Goal: Check status: Check status

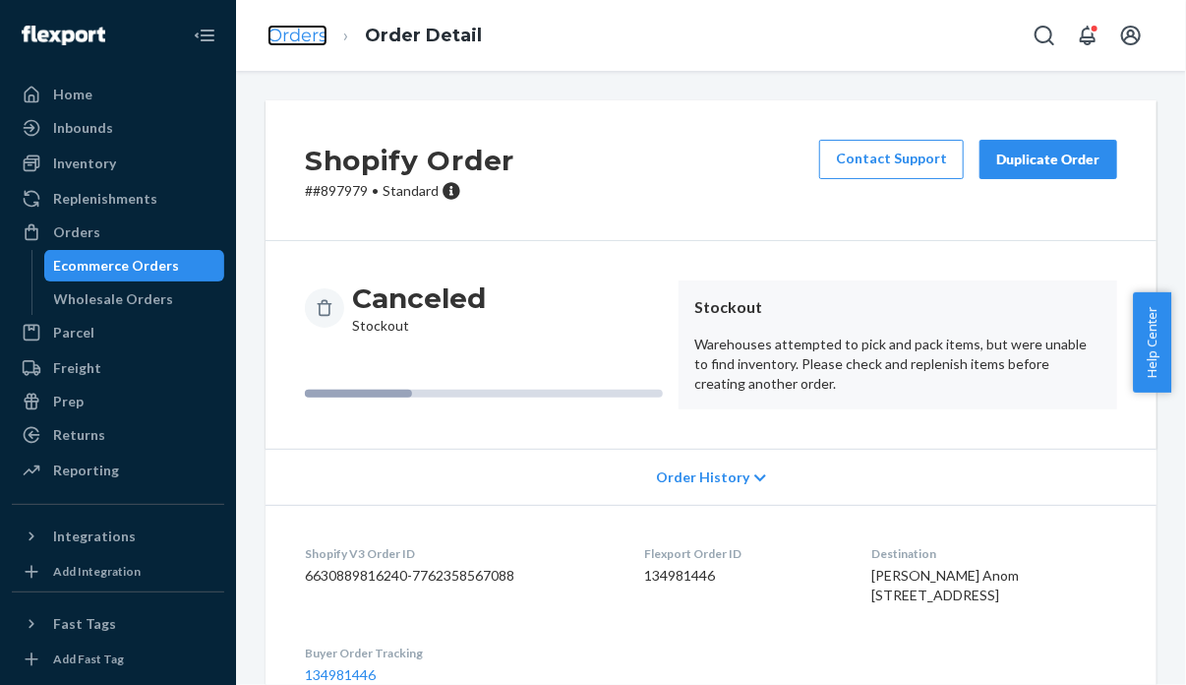
click at [268, 34] on link "Orders" at bounding box center [298, 36] width 60 height 22
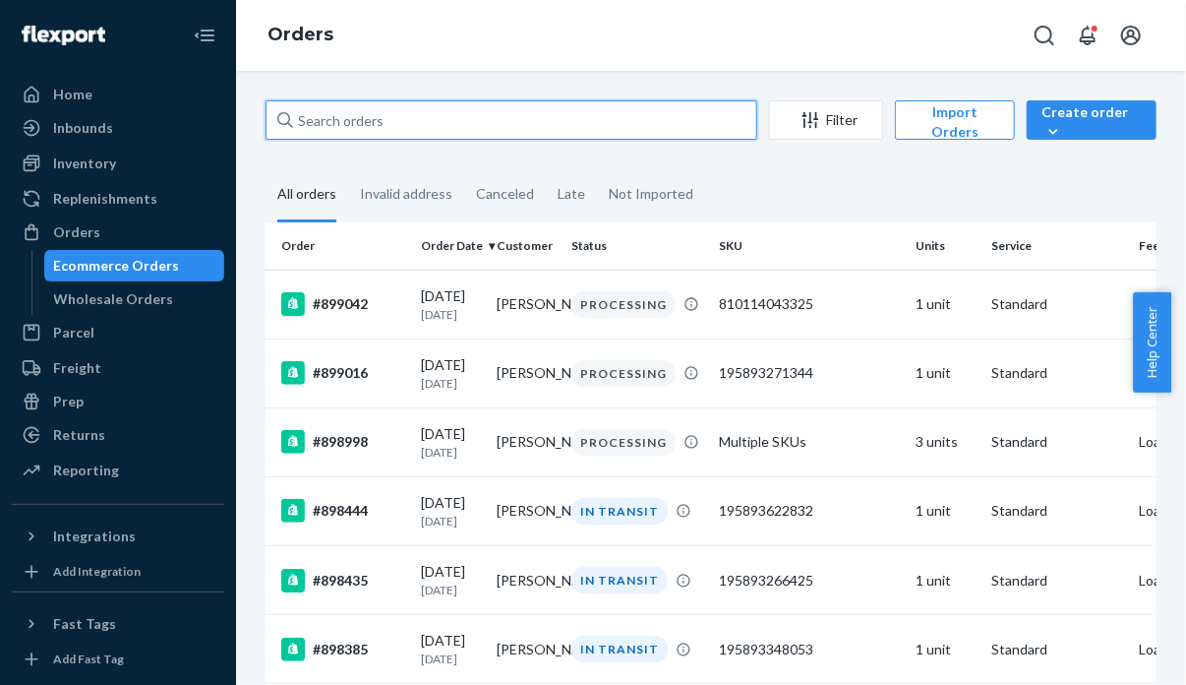
click at [721, 129] on input "text" at bounding box center [512, 119] width 492 height 39
paste input "#884666"
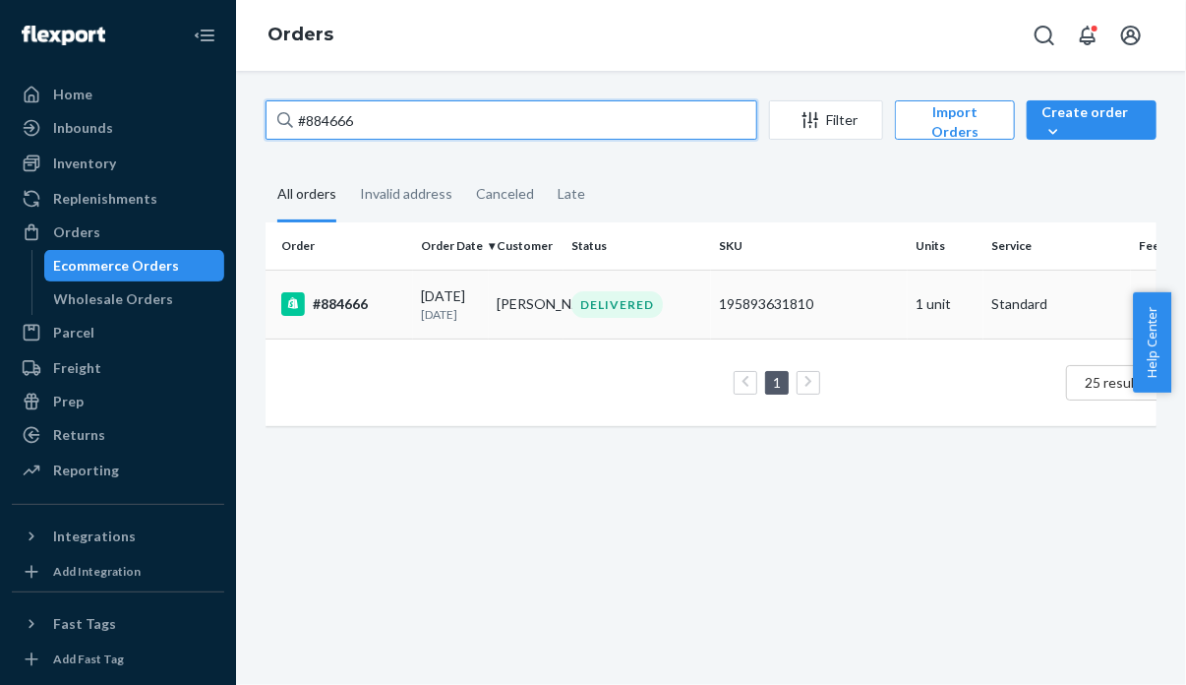
type input "#884666"
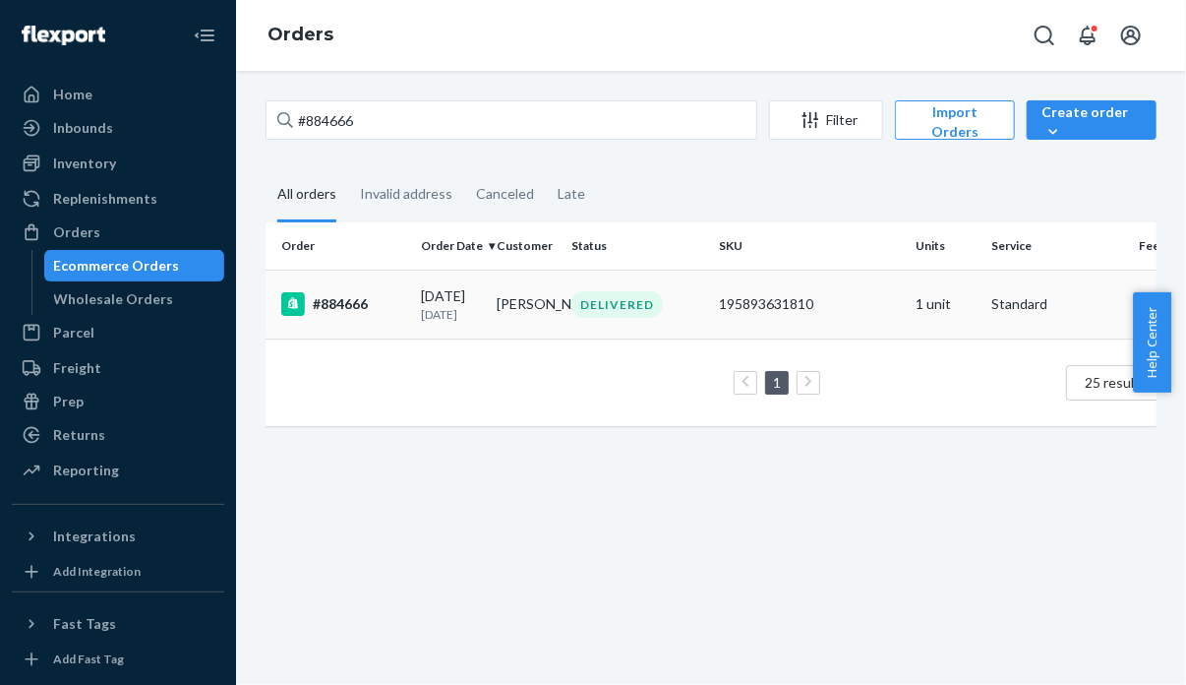
click at [354, 316] on div "#884666" at bounding box center [343, 304] width 124 height 24
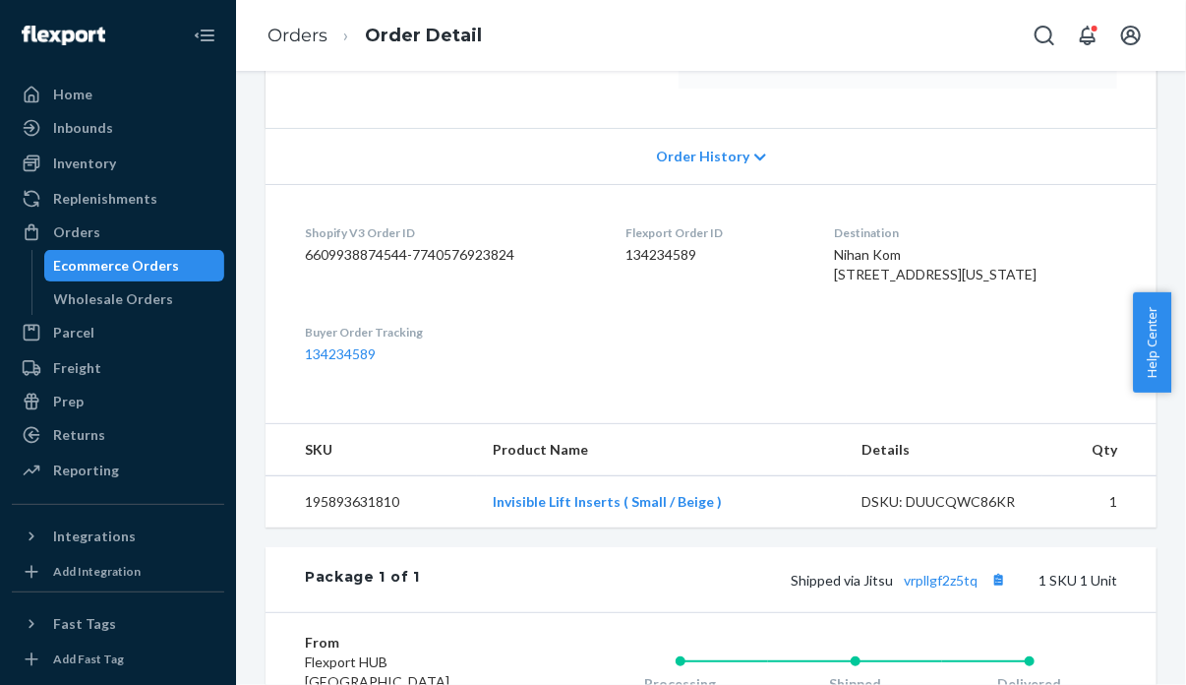
scroll to position [695, 0]
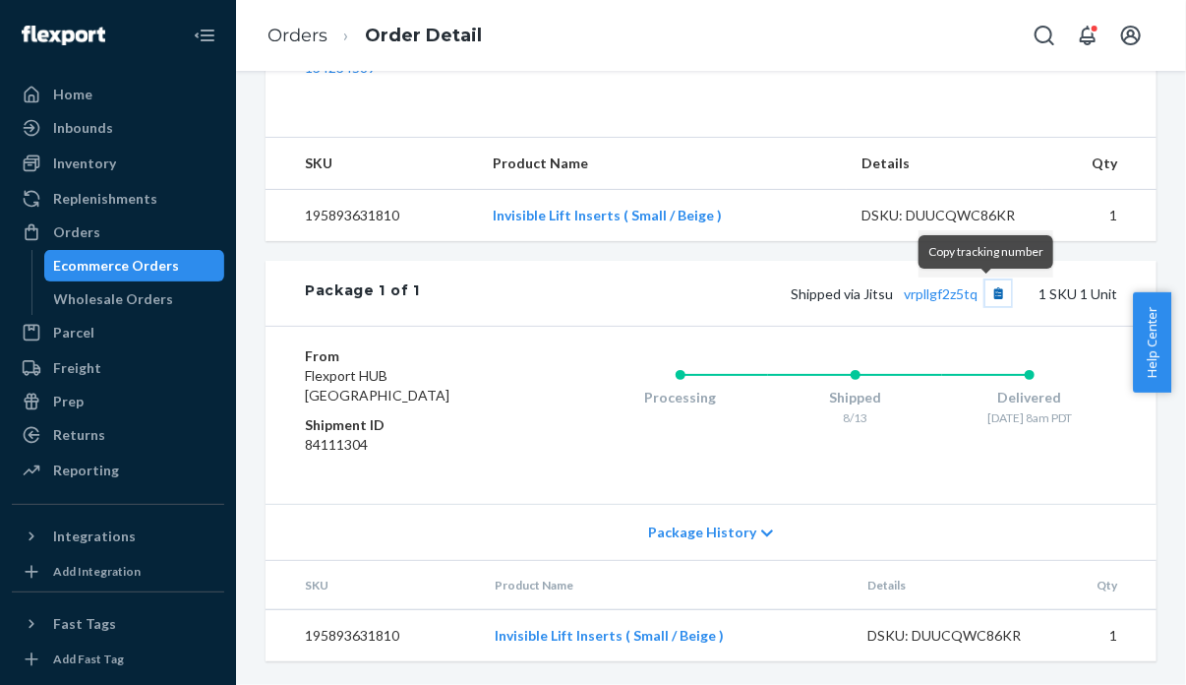
click at [985, 296] on button "Copy tracking number" at bounding box center [998, 293] width 26 height 26
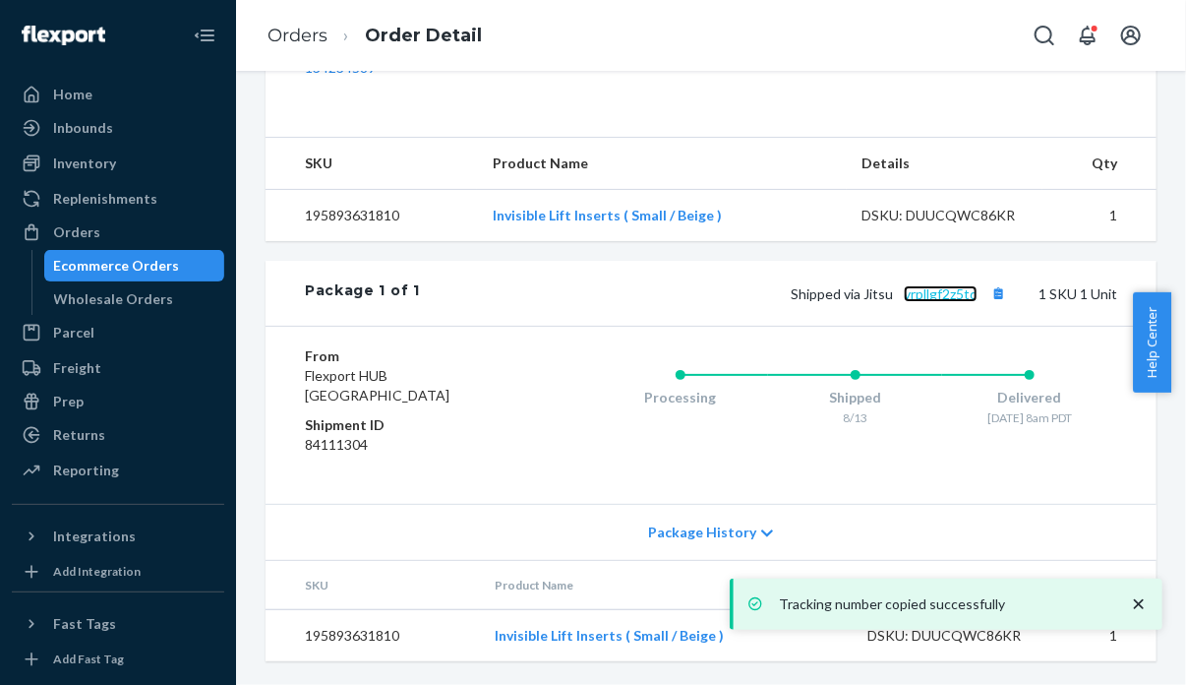
click at [938, 294] on link "vrpllgf2z5tq" at bounding box center [941, 293] width 74 height 17
drag, startPoint x: 967, startPoint y: 302, endPoint x: 950, endPoint y: 298, distance: 17.2
click at [950, 298] on span "Shipped via Jitsu vrpllgf2z5tq" at bounding box center [901, 293] width 220 height 17
click at [950, 298] on link "vrpllgf2z5tq" at bounding box center [941, 293] width 74 height 17
